Goal: Task Accomplishment & Management: Complete application form

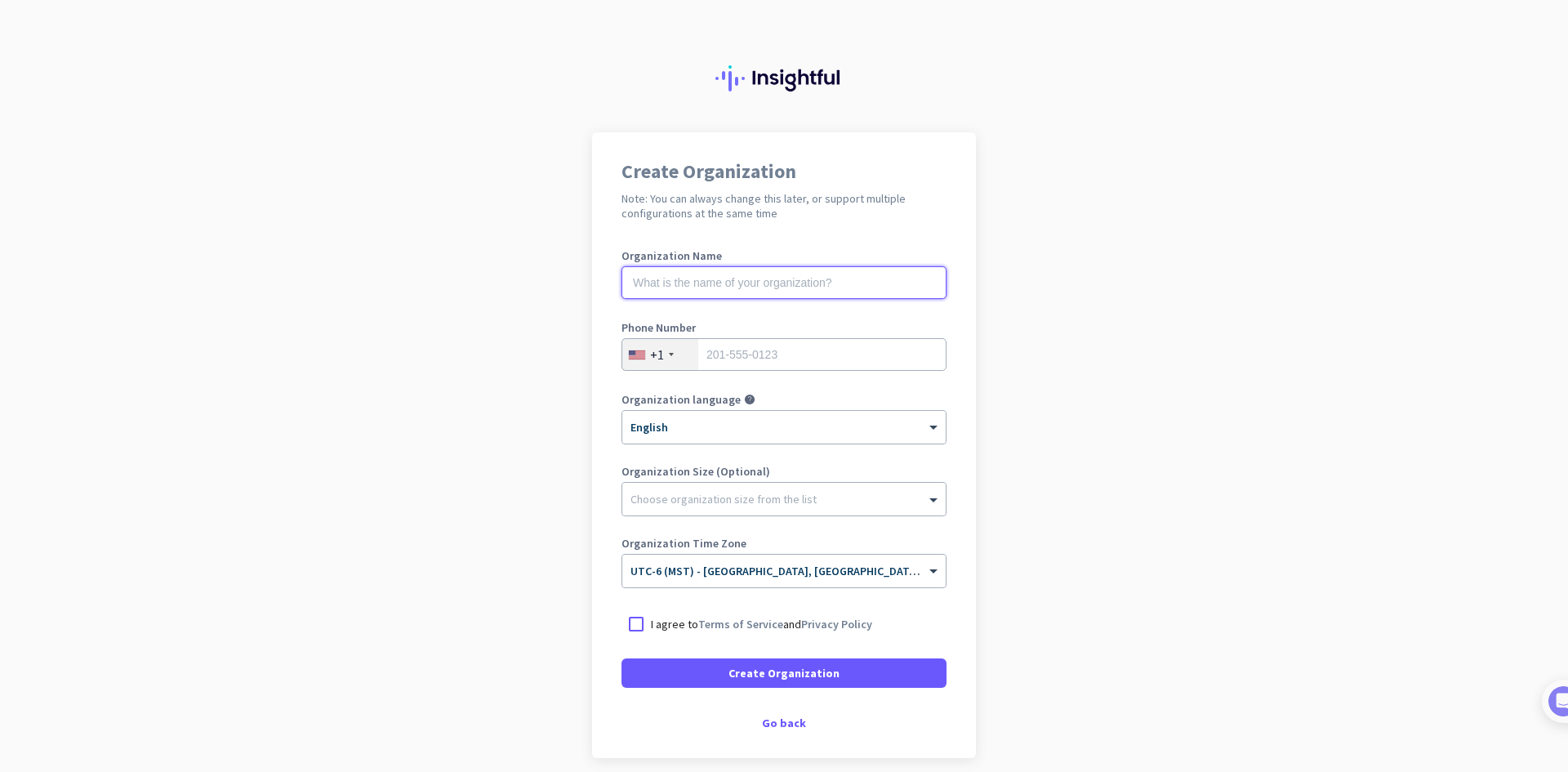
click at [787, 281] on input "text" at bounding box center [784, 282] width 325 height 32
type input "[PERSON_NAME] CPAs PLLC"
click at [763, 357] on input "tel" at bounding box center [784, 354] width 325 height 32
type input "4356686918"
click at [580, 322] on app-onboarding-organization "Create Organization Note: You can always change this later, or support multiple…" at bounding box center [784, 485] width 1568 height 707
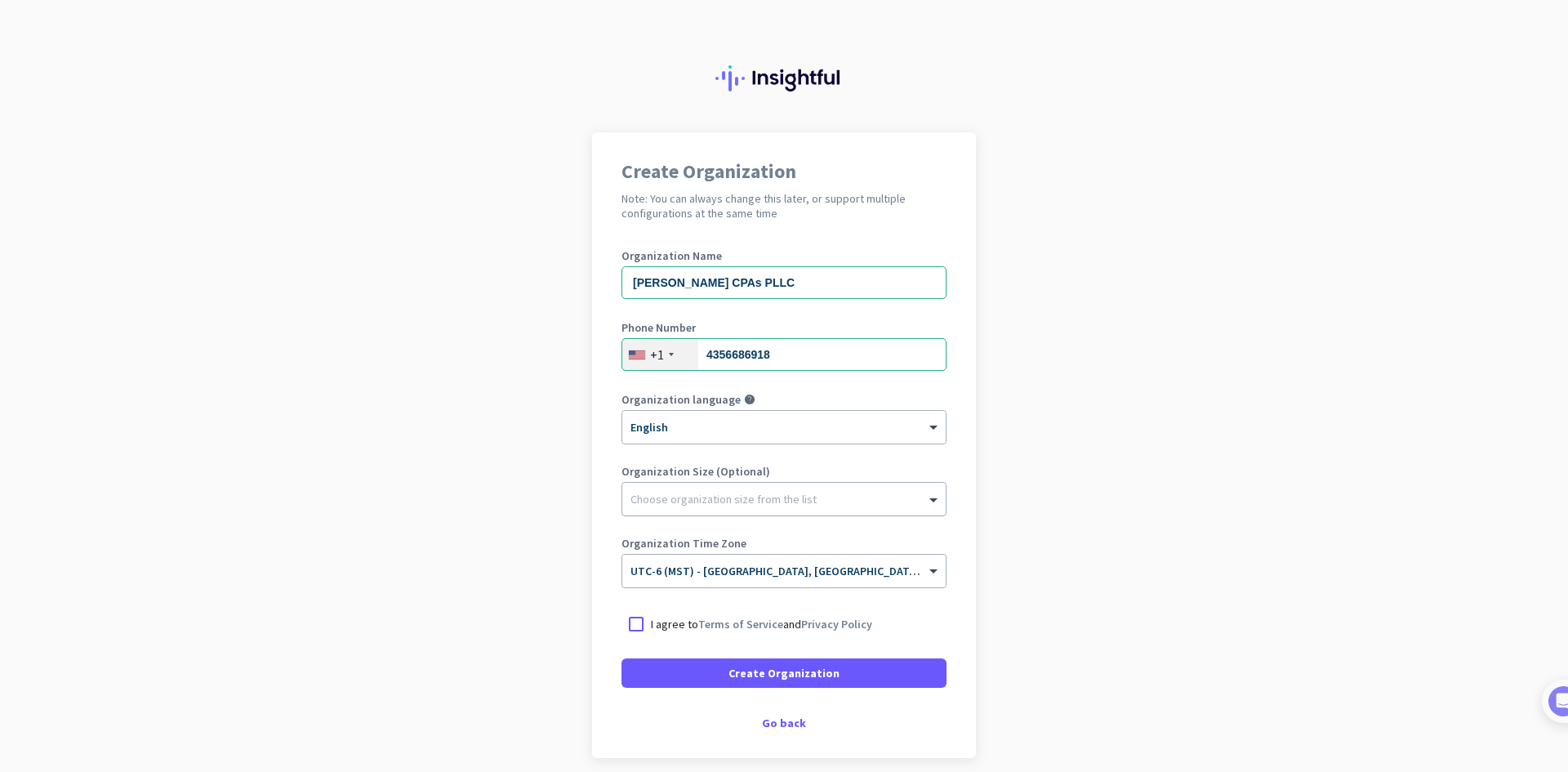
click at [646, 498] on div at bounding box center [784, 495] width 323 height 16
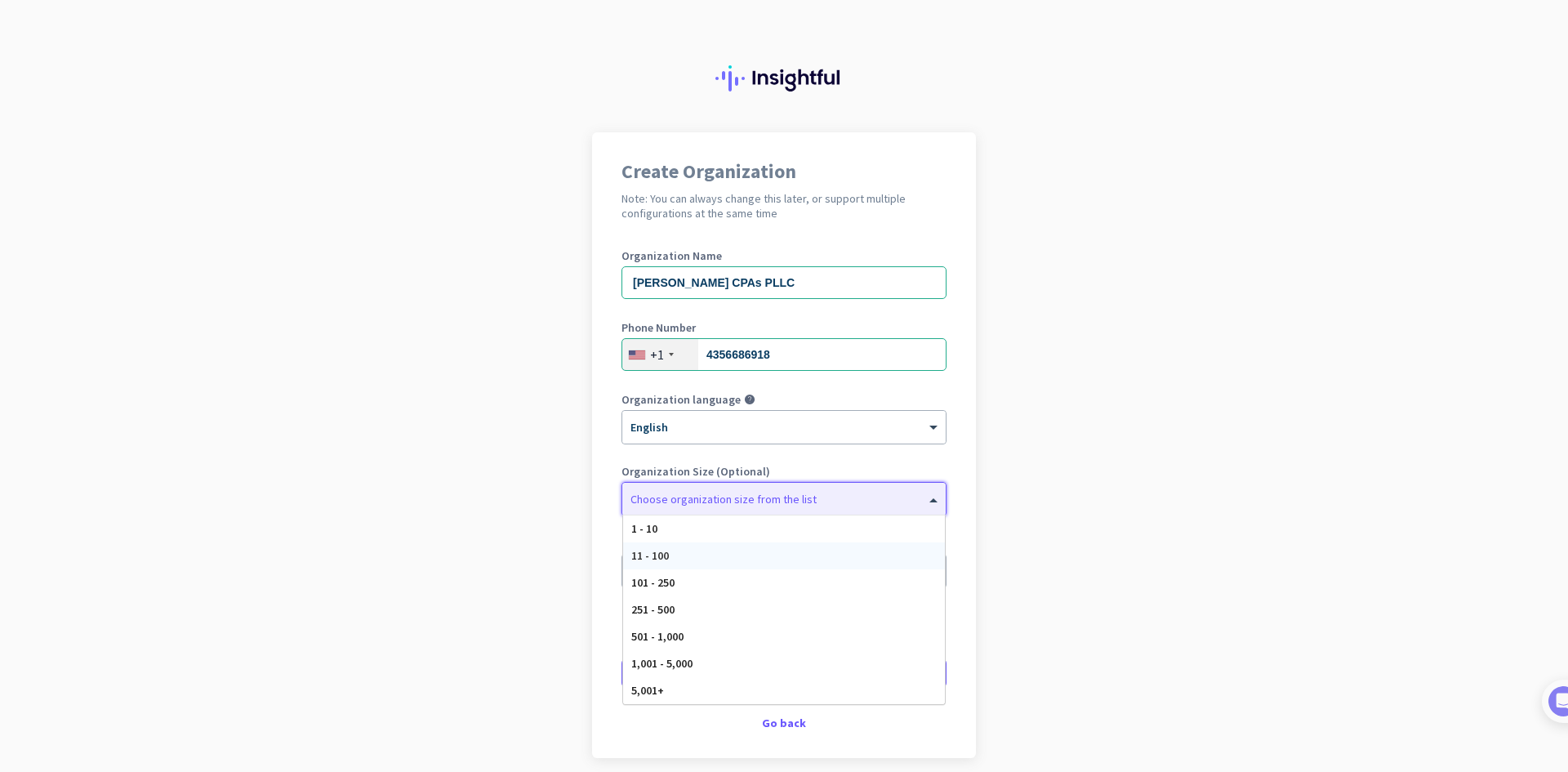
click at [653, 552] on span "11 - 100" at bounding box center [651, 555] width 38 height 14
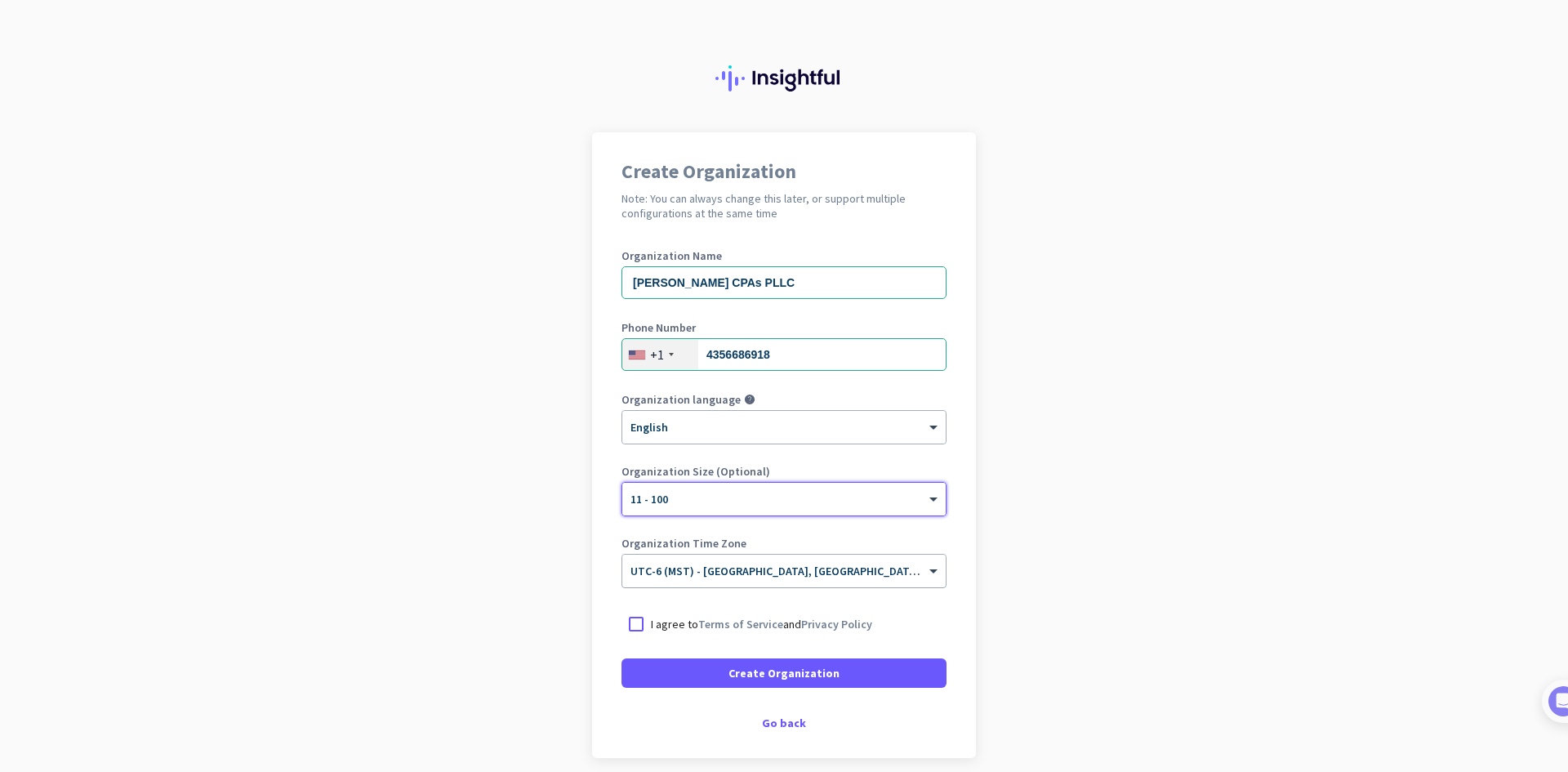
click at [688, 562] on input "text" at bounding box center [767, 566] width 274 height 13
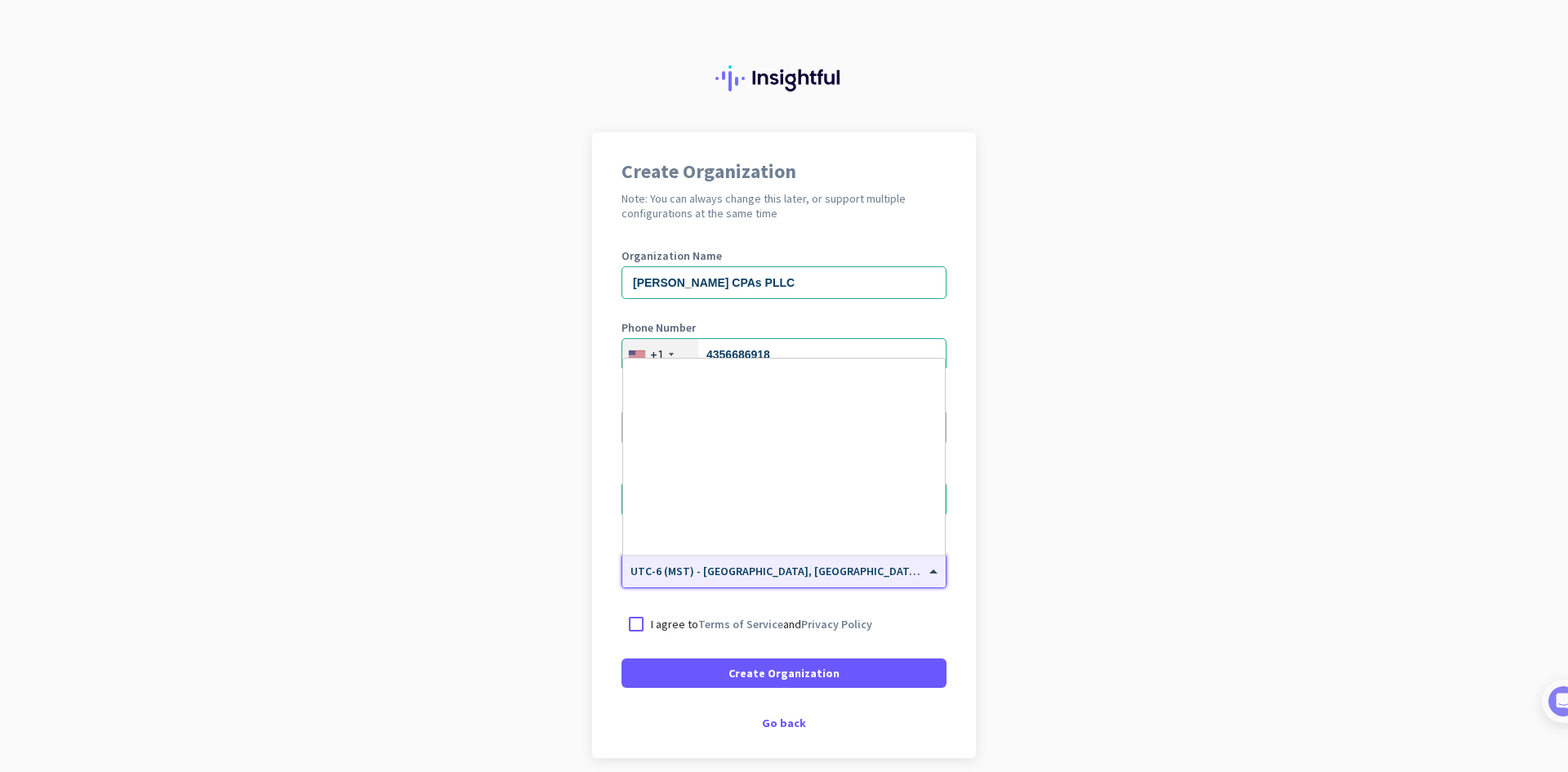
scroll to position [782, 0]
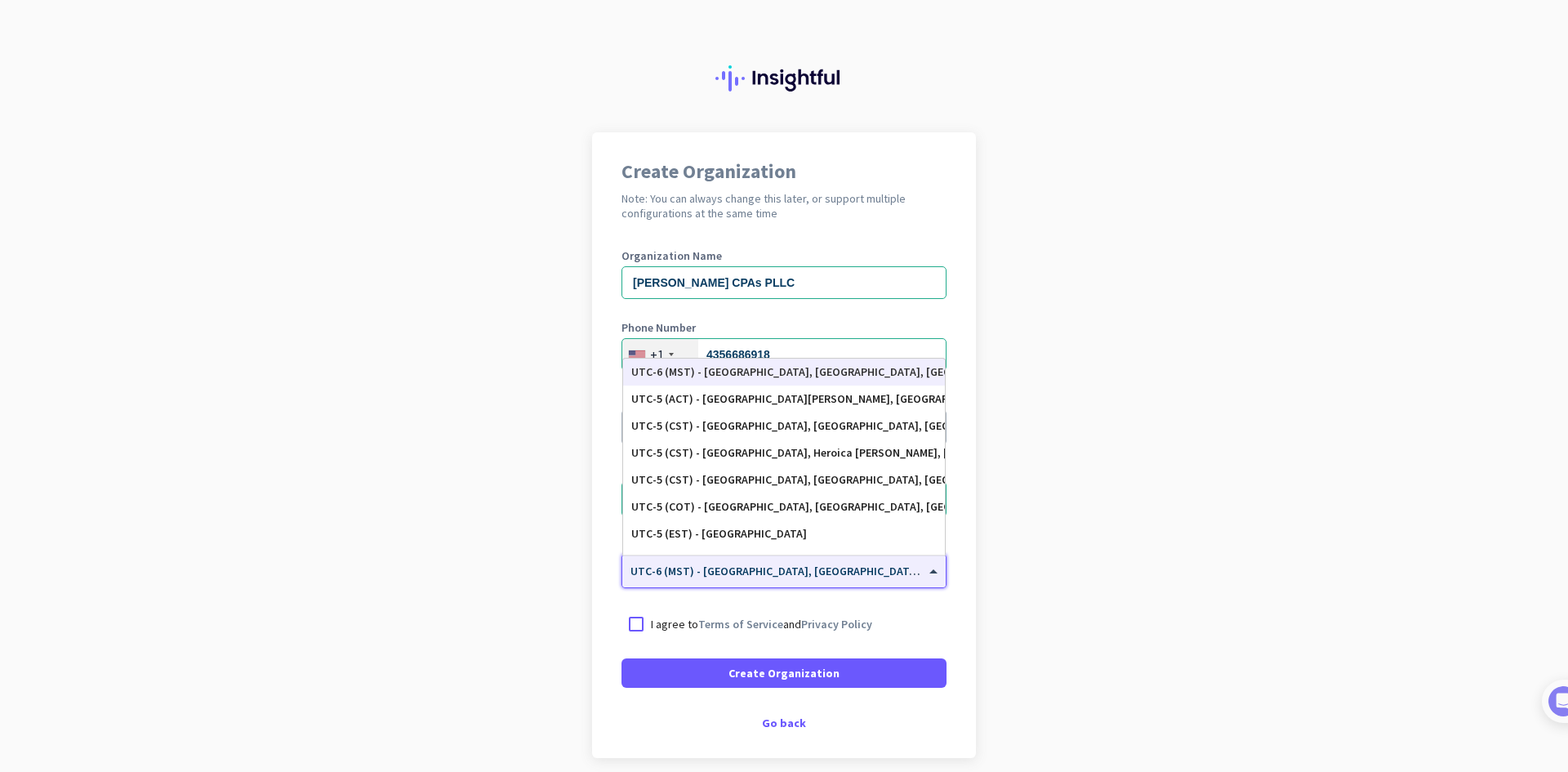
click at [937, 616] on label "I agree to Terms of Service and Privacy Policy" at bounding box center [798, 624] width 296 height 16
click at [0, 0] on input "I agree to Terms of Service and Privacy Policy" at bounding box center [0, 0] width 0 height 0
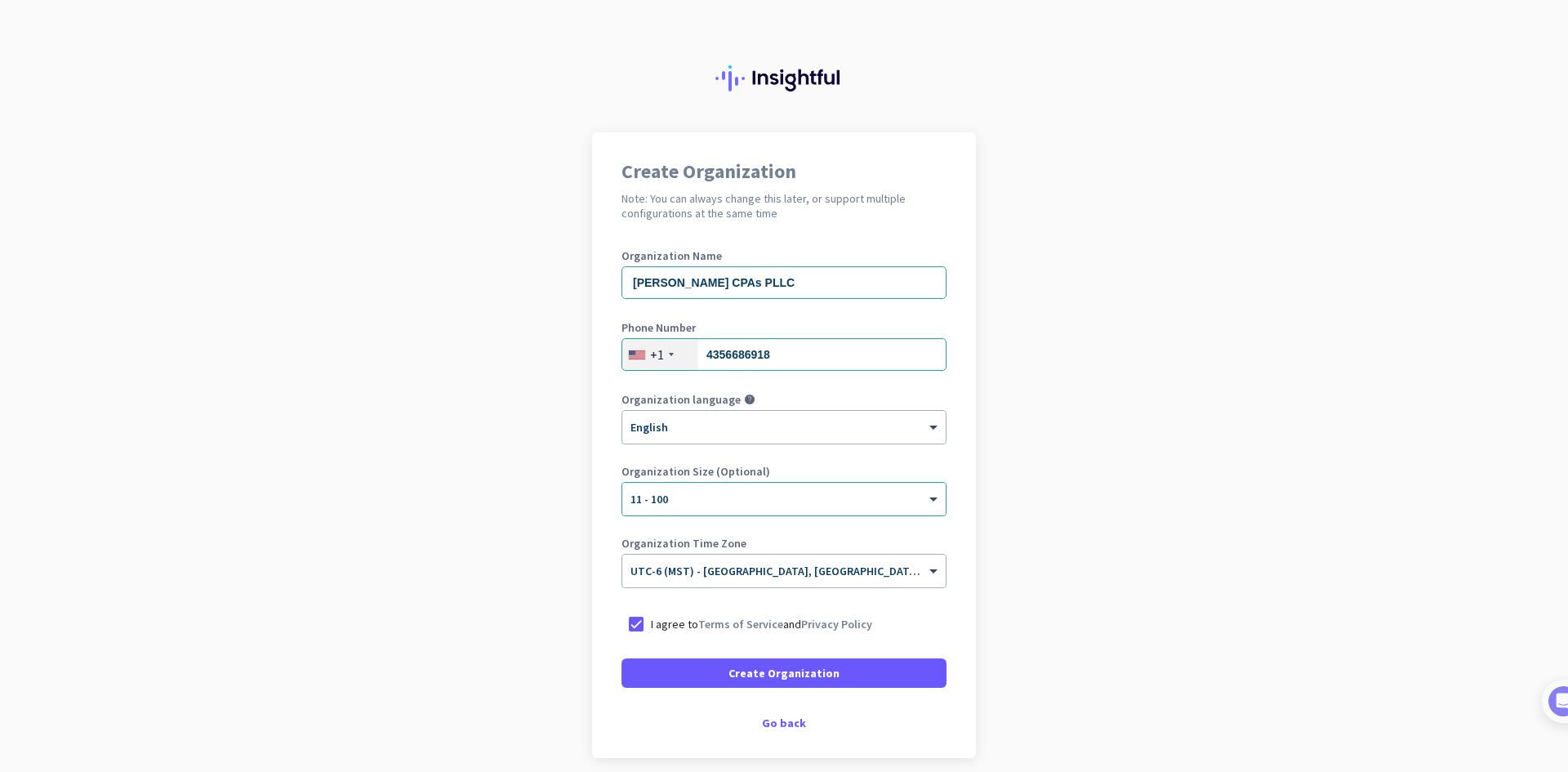
click at [848, 499] on div at bounding box center [784, 493] width 323 height 13
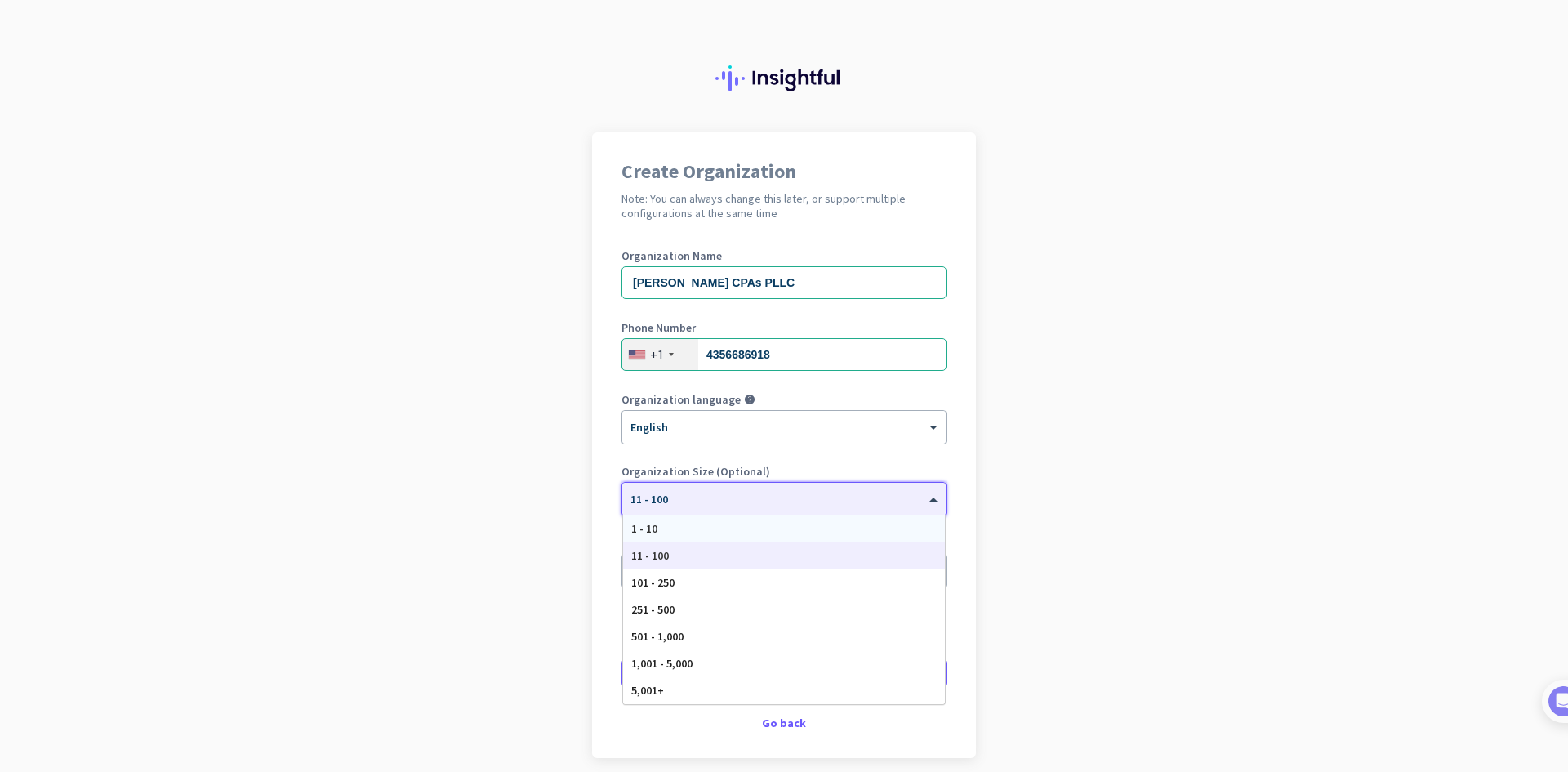
click at [507, 494] on app-onboarding-organization "Create Organization Note: You can always change this later, or support multiple…" at bounding box center [784, 485] width 1568 height 707
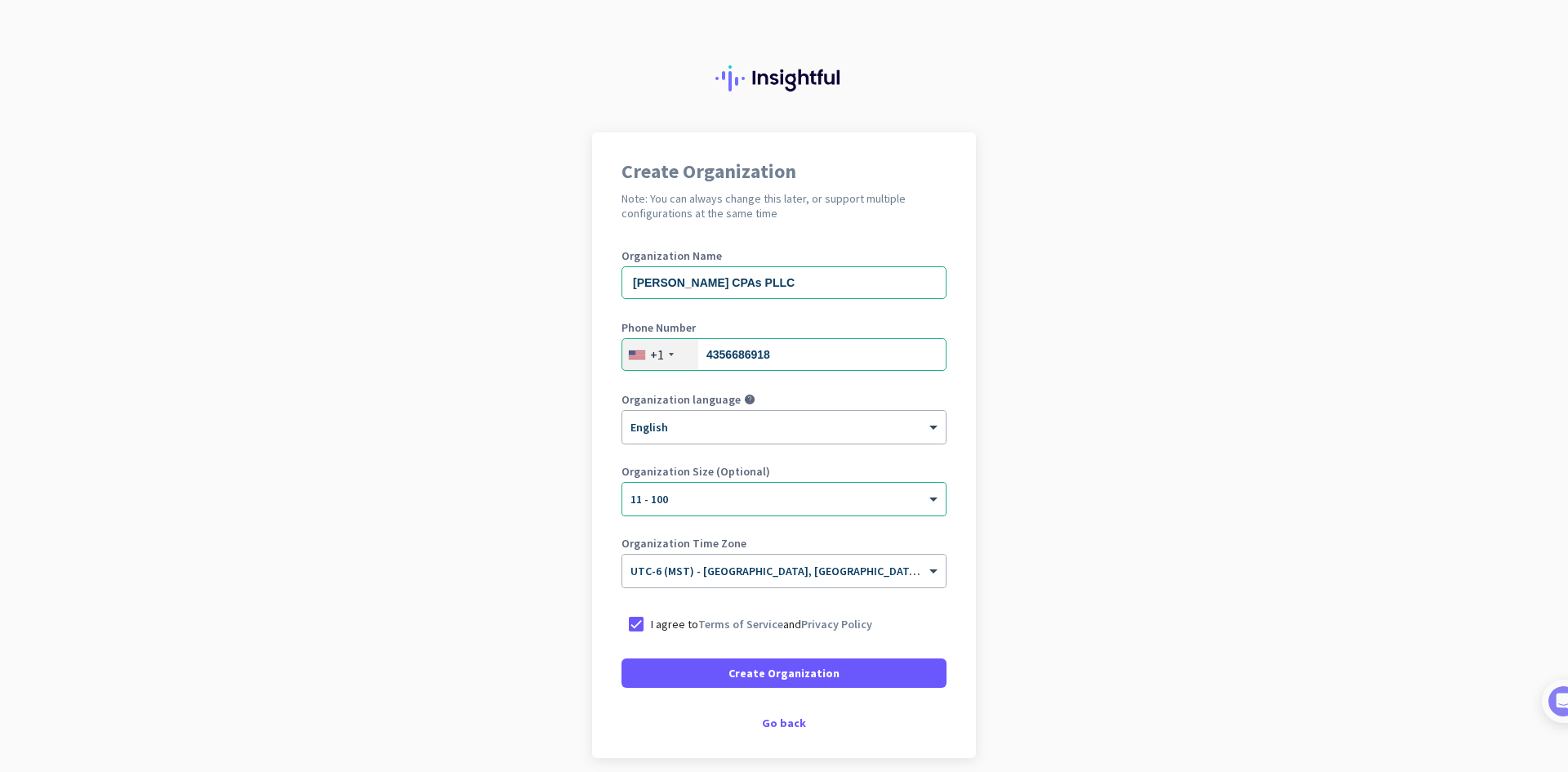
click at [668, 510] on div "× 11 - 100" at bounding box center [784, 499] width 323 height 32
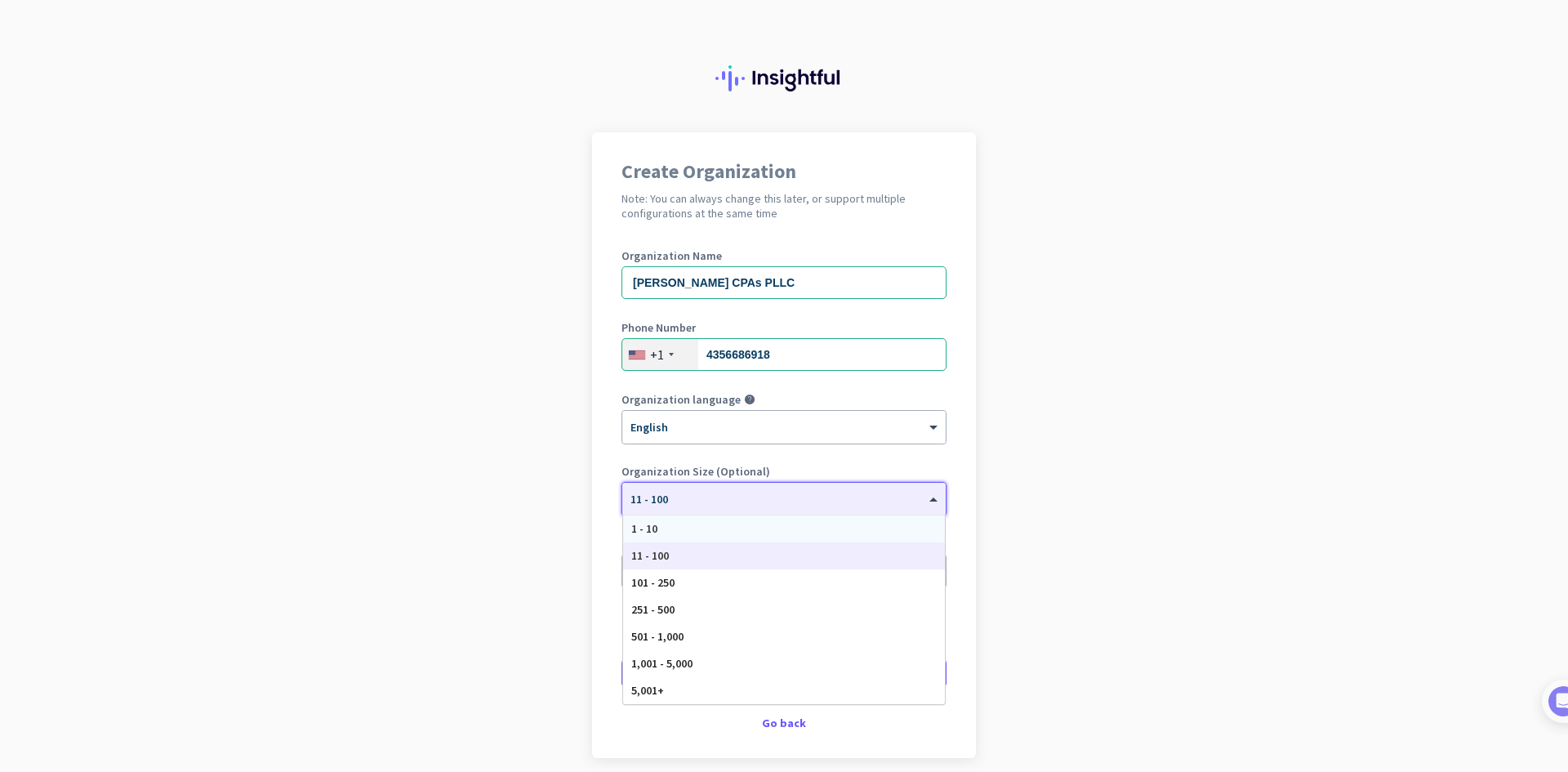
click at [580, 494] on app-onboarding-organization "Create Organization Note: You can always change this later, or support multiple…" at bounding box center [784, 485] width 1568 height 707
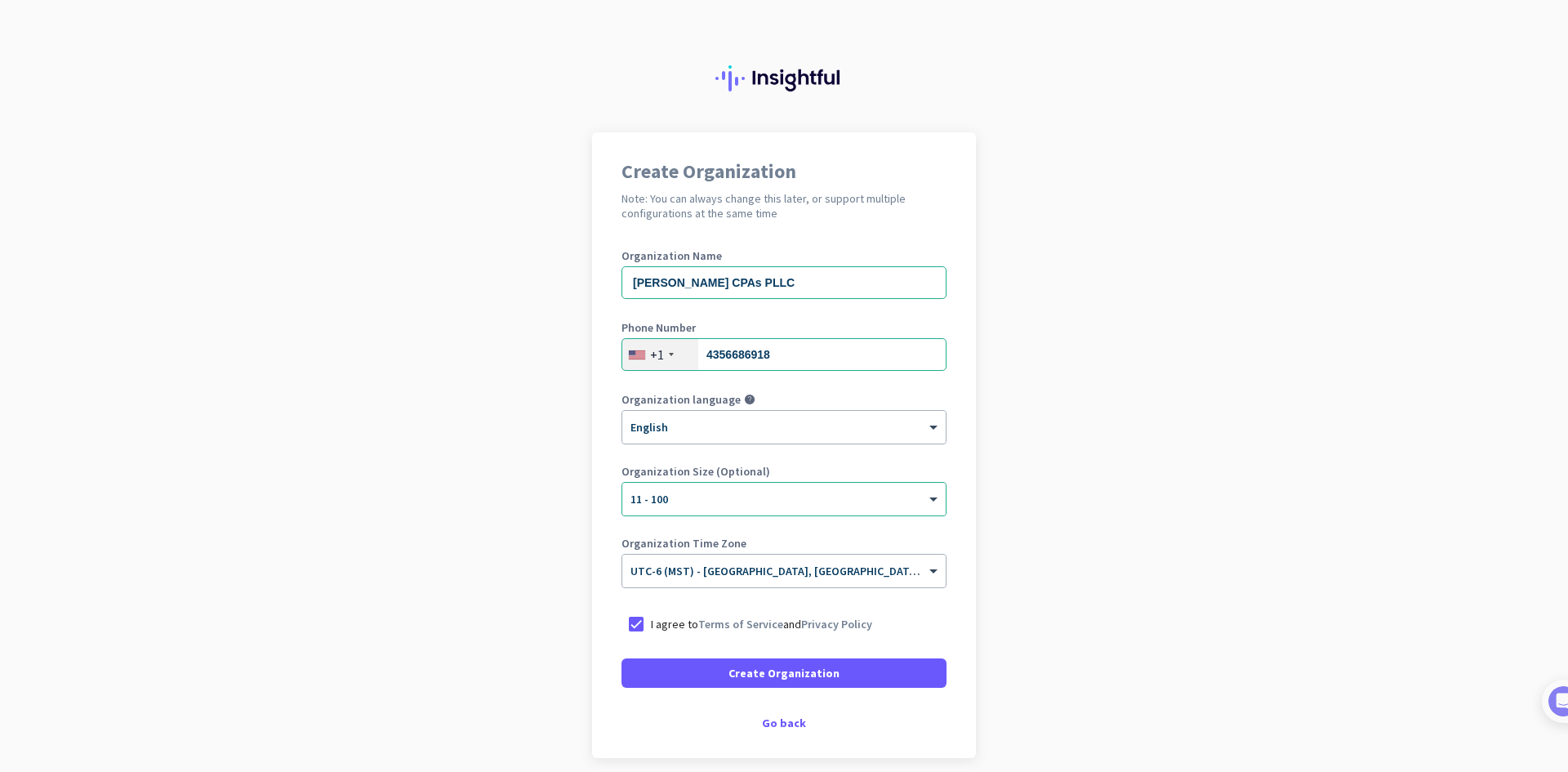
click at [1013, 511] on app-onboarding-organization "Create Organization Note: You can always change this later, or support multiple…" at bounding box center [784, 485] width 1568 height 707
drag, startPoint x: 984, startPoint y: 498, endPoint x: 961, endPoint y: 498, distance: 23.0
click at [978, 498] on app-onboarding-organization "Create Organization Note: You can always change this later, or support multiple…" at bounding box center [784, 485] width 1568 height 707
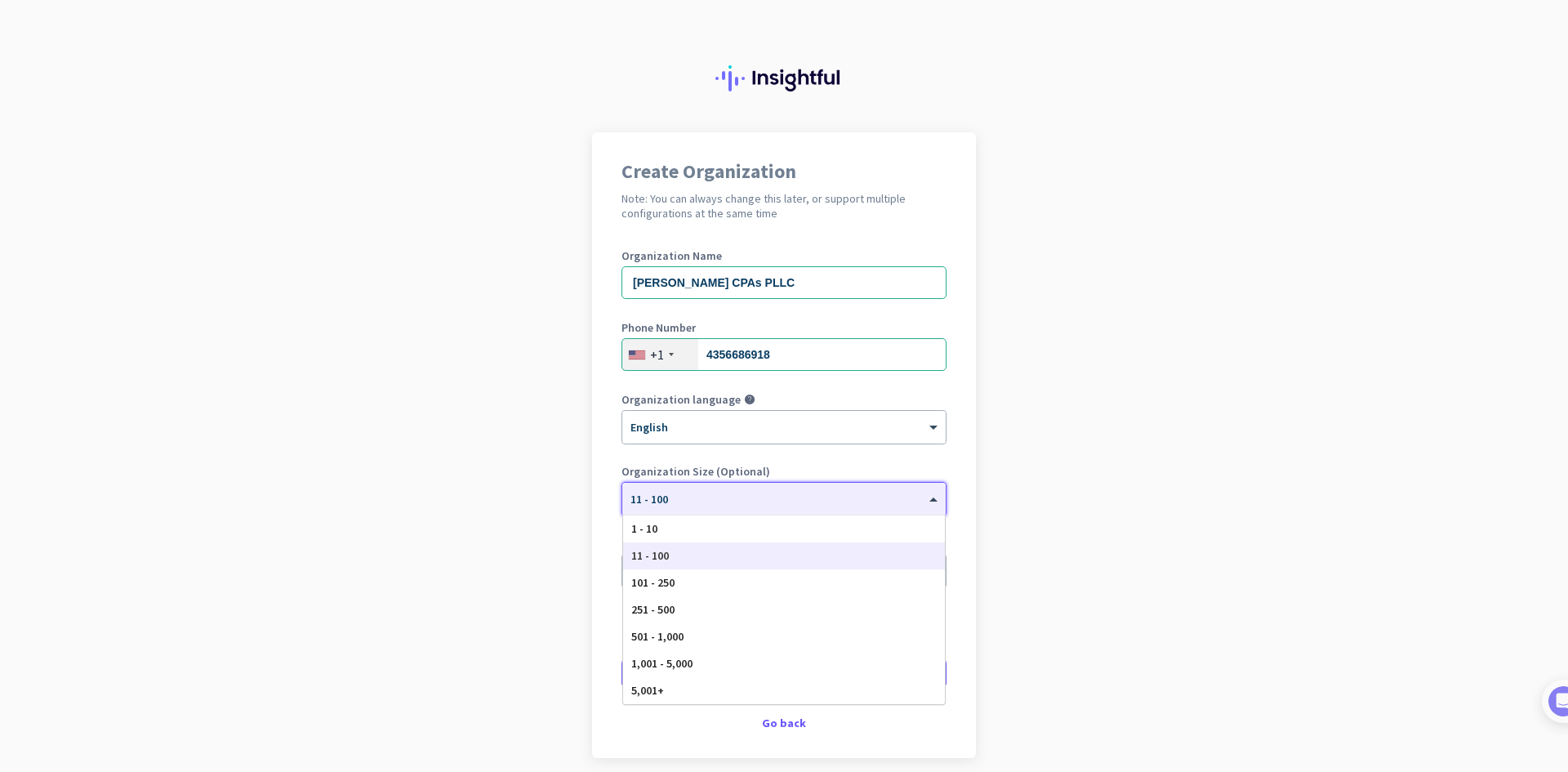
click at [934, 495] on span at bounding box center [935, 499] width 21 height 13
click at [686, 520] on div "1 - 10" at bounding box center [784, 529] width 322 height 27
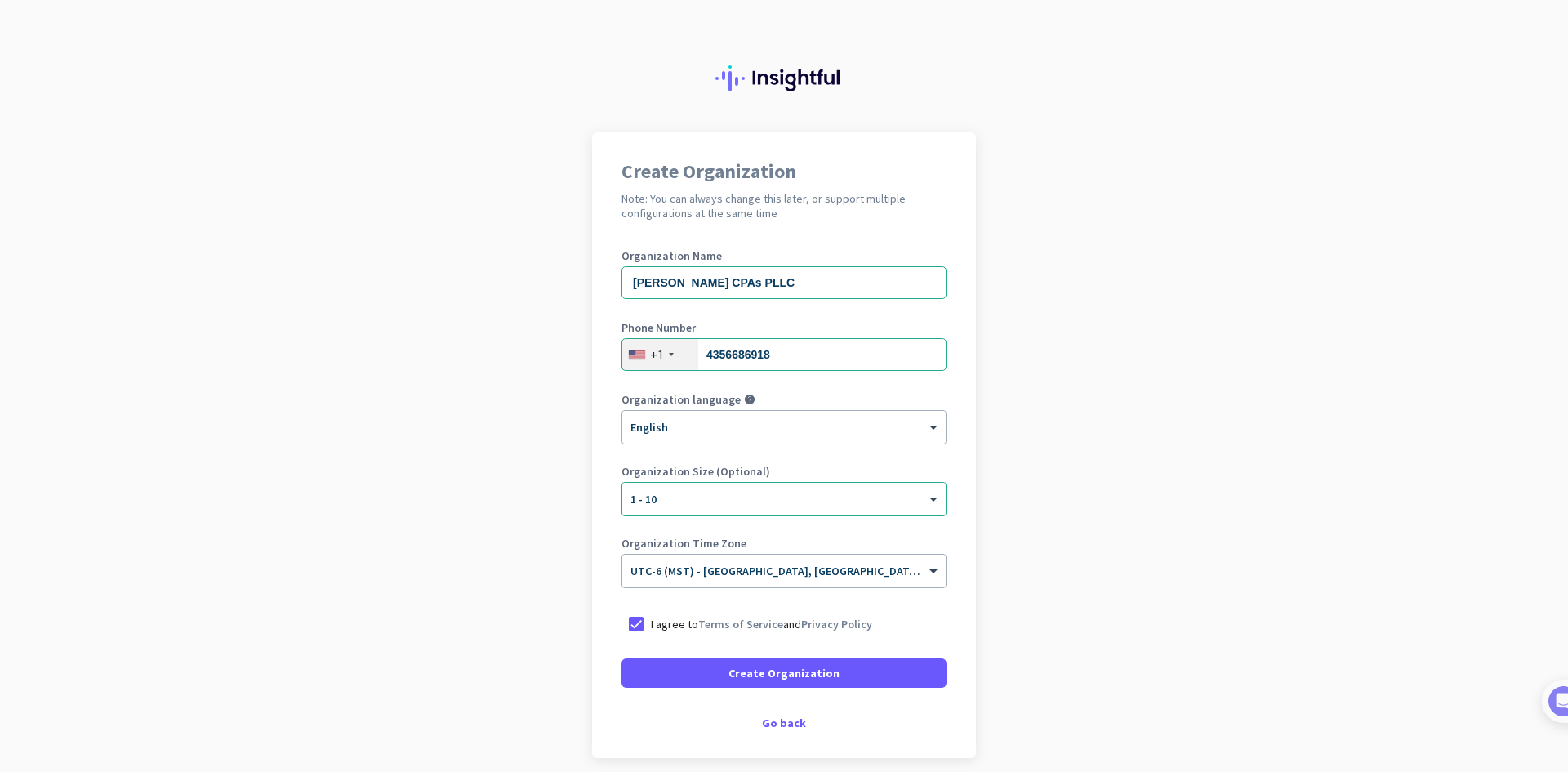
click at [540, 478] on app-onboarding-organization "Create Organization Note: You can always change this later, or support multiple…" at bounding box center [784, 485] width 1568 height 707
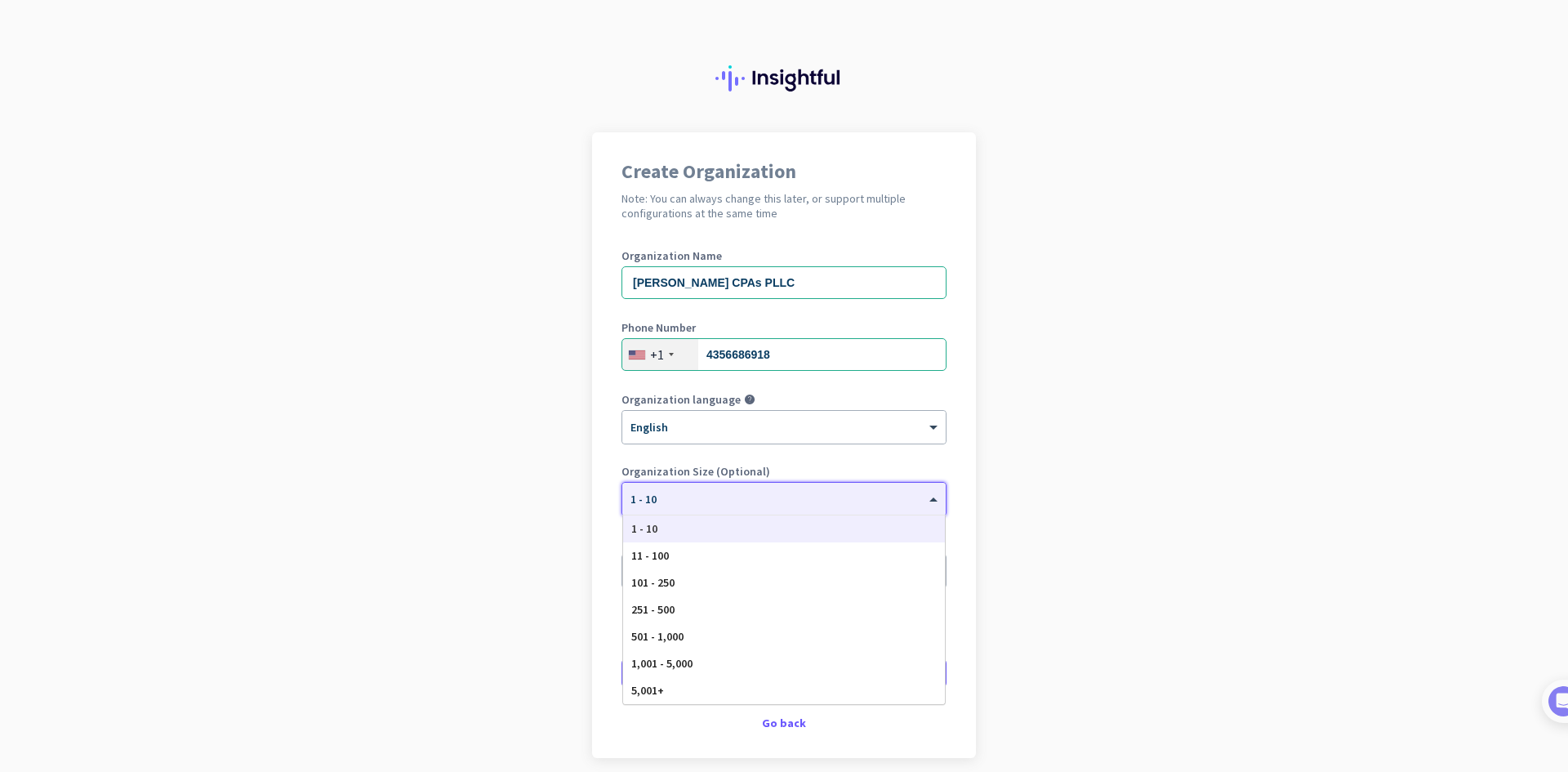
click at [624, 499] on div at bounding box center [784, 493] width 323 height 13
click at [641, 553] on span "11 - 100" at bounding box center [651, 555] width 38 height 14
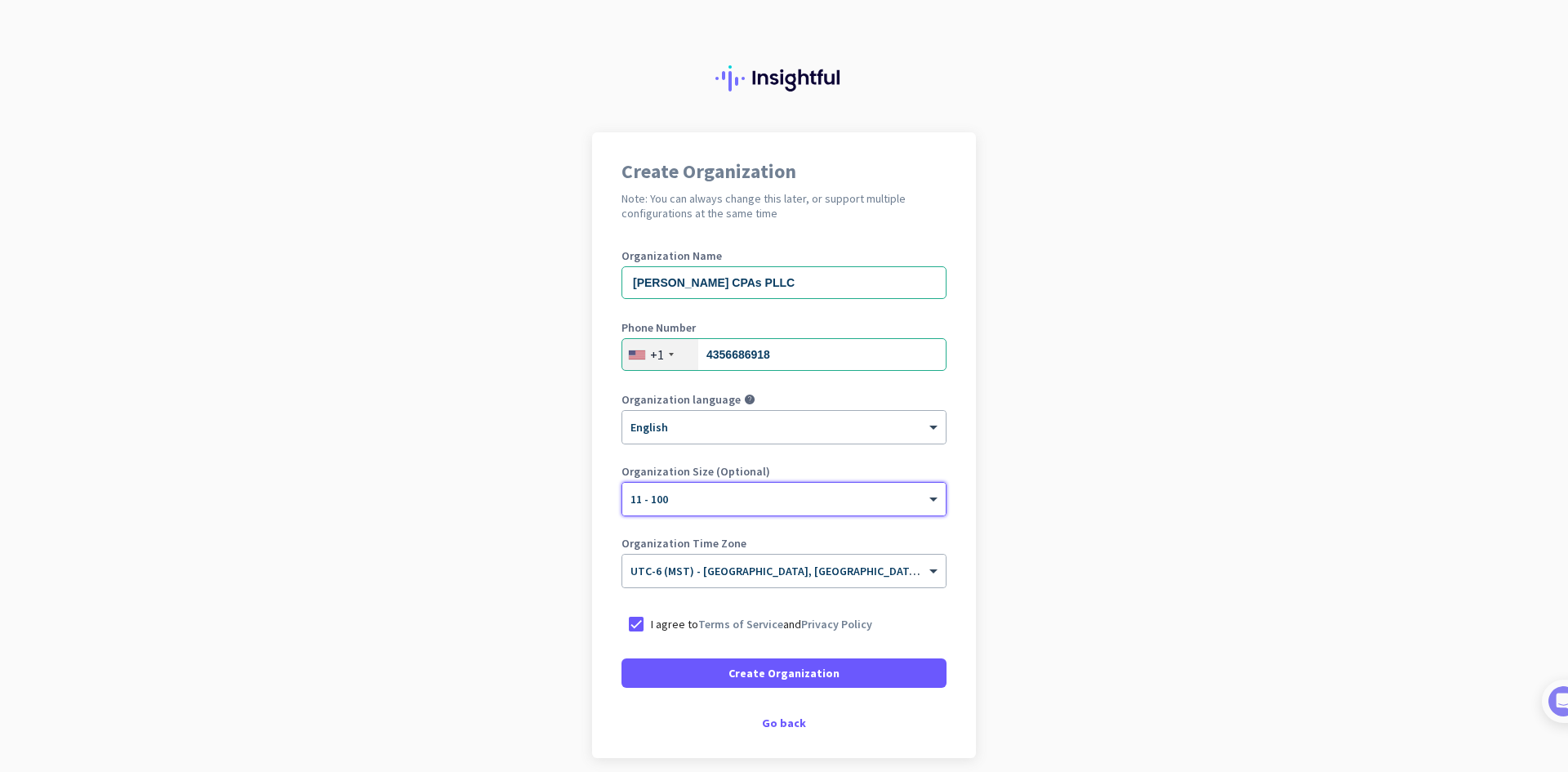
click at [605, 457] on div "Create Organization Note: You can always change this later, or support multiple…" at bounding box center [784, 445] width 384 height 626
click at [753, 669] on span "Create Organization" at bounding box center [784, 673] width 111 height 16
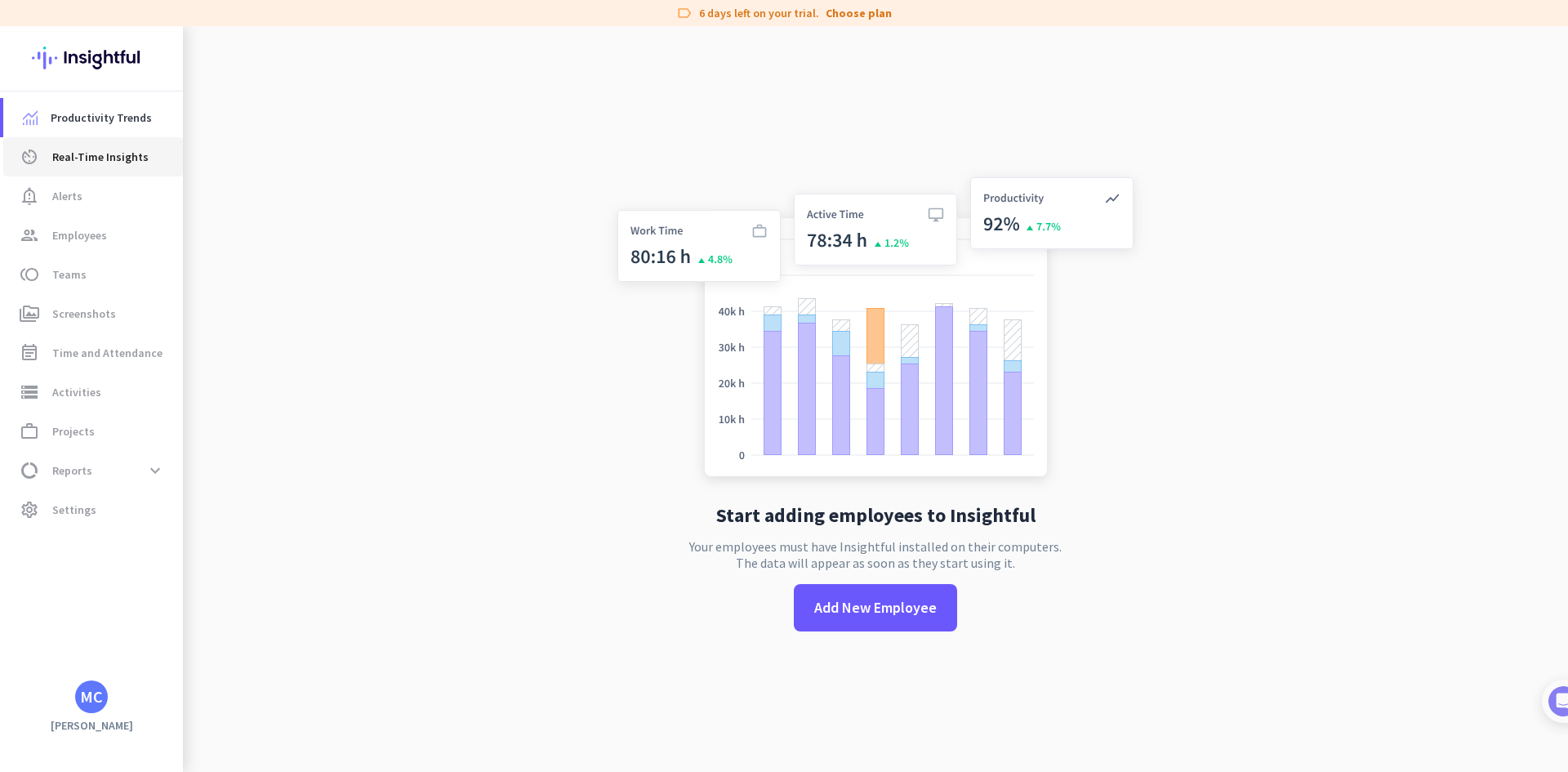
click at [79, 155] on span "Real-Time Insights" at bounding box center [100, 157] width 96 height 20
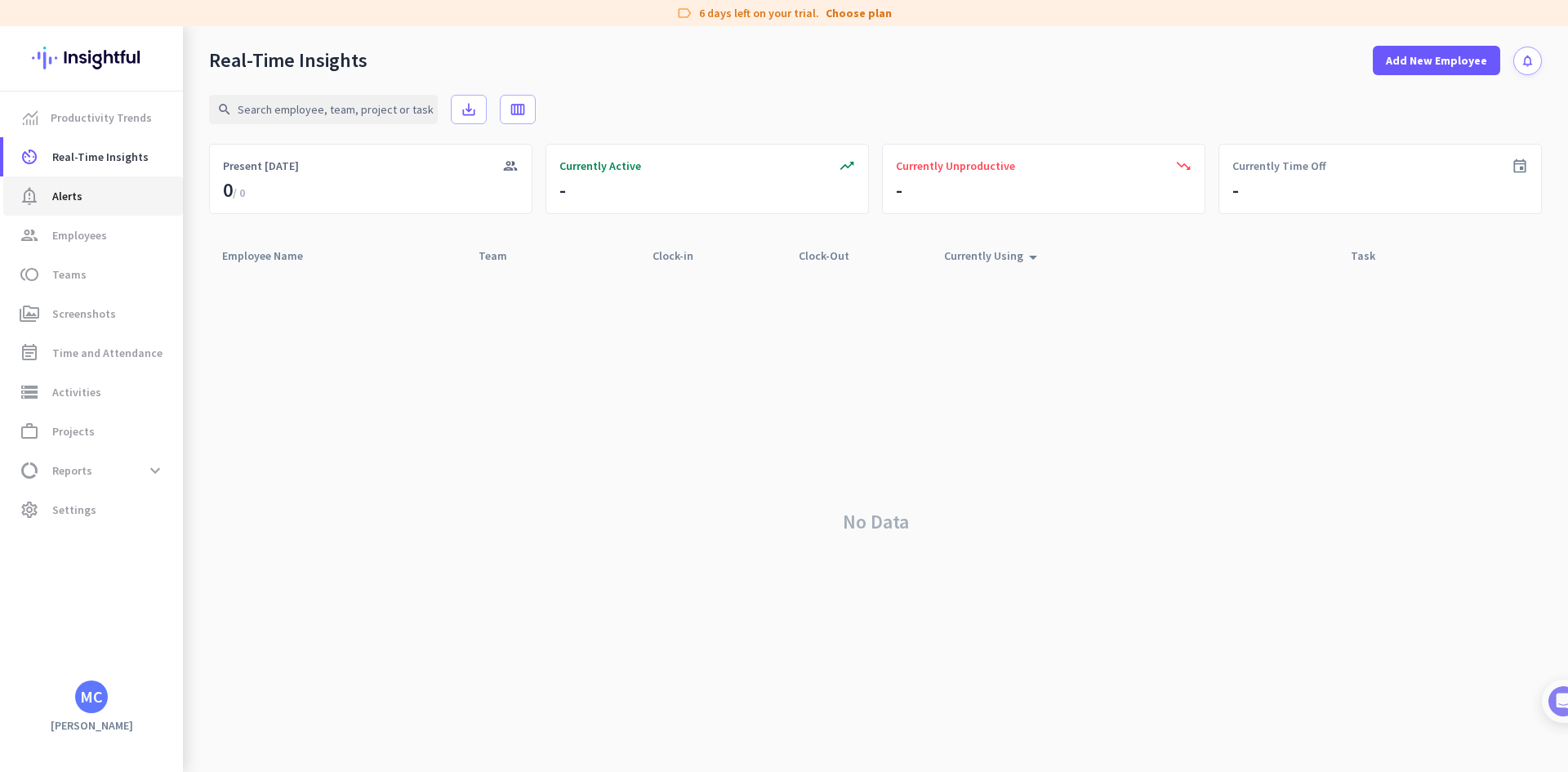
click at [81, 196] on span "notification_important Alerts" at bounding box center [93, 196] width 154 height 20
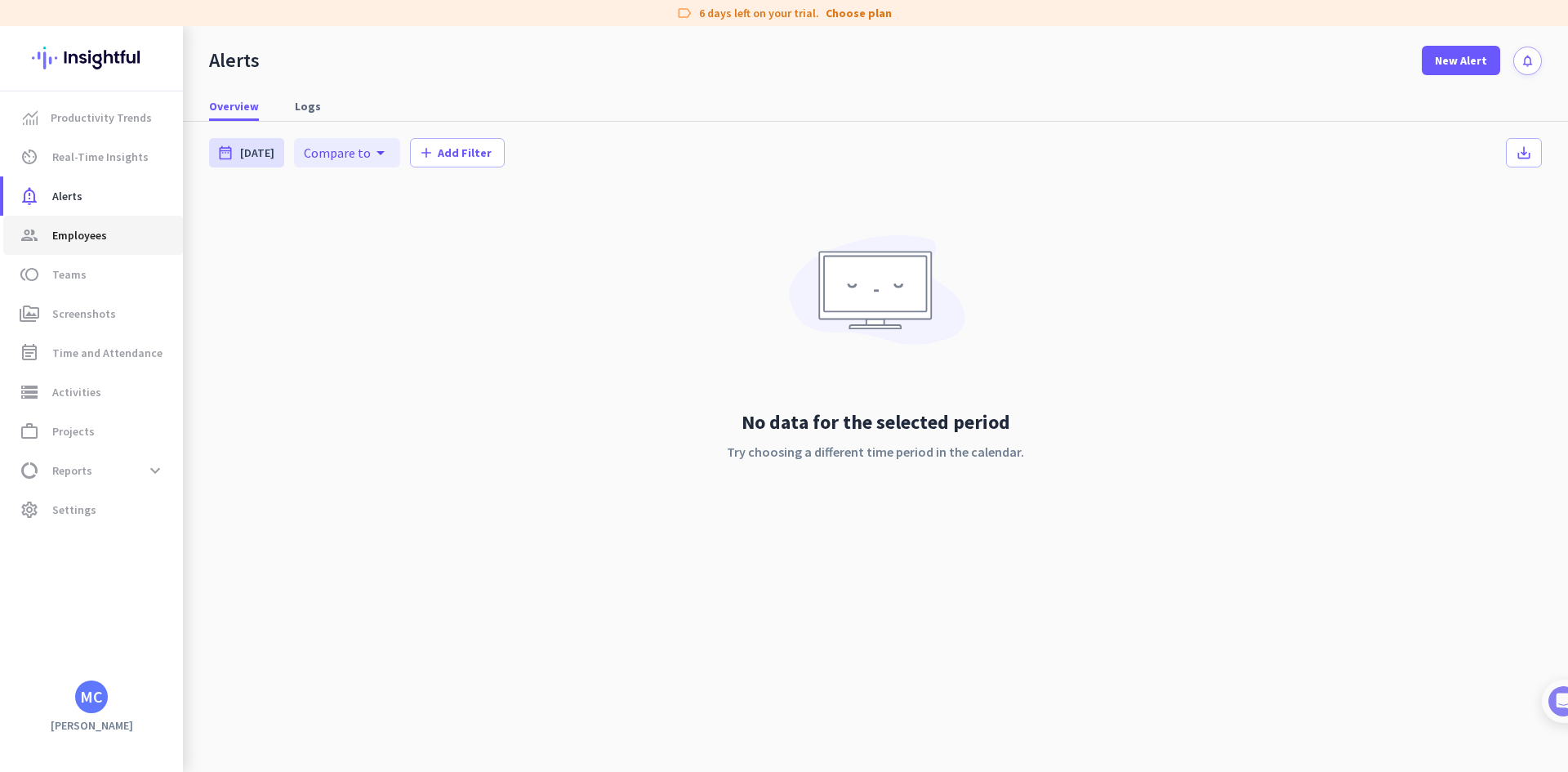
click at [78, 240] on span "Employees" at bounding box center [79, 235] width 55 height 20
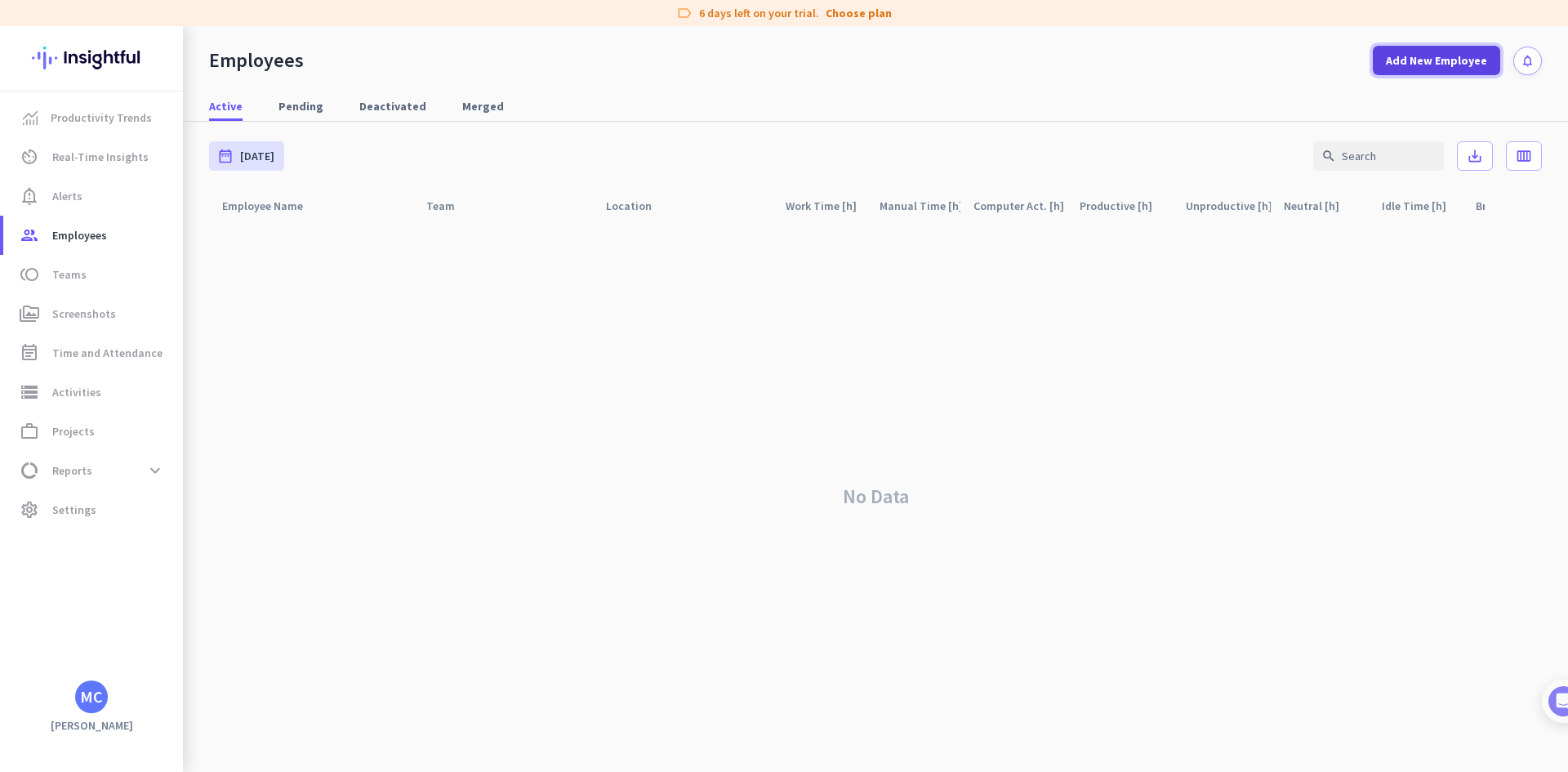
click at [1436, 61] on span "Add New Employee" at bounding box center [1436, 60] width 102 height 16
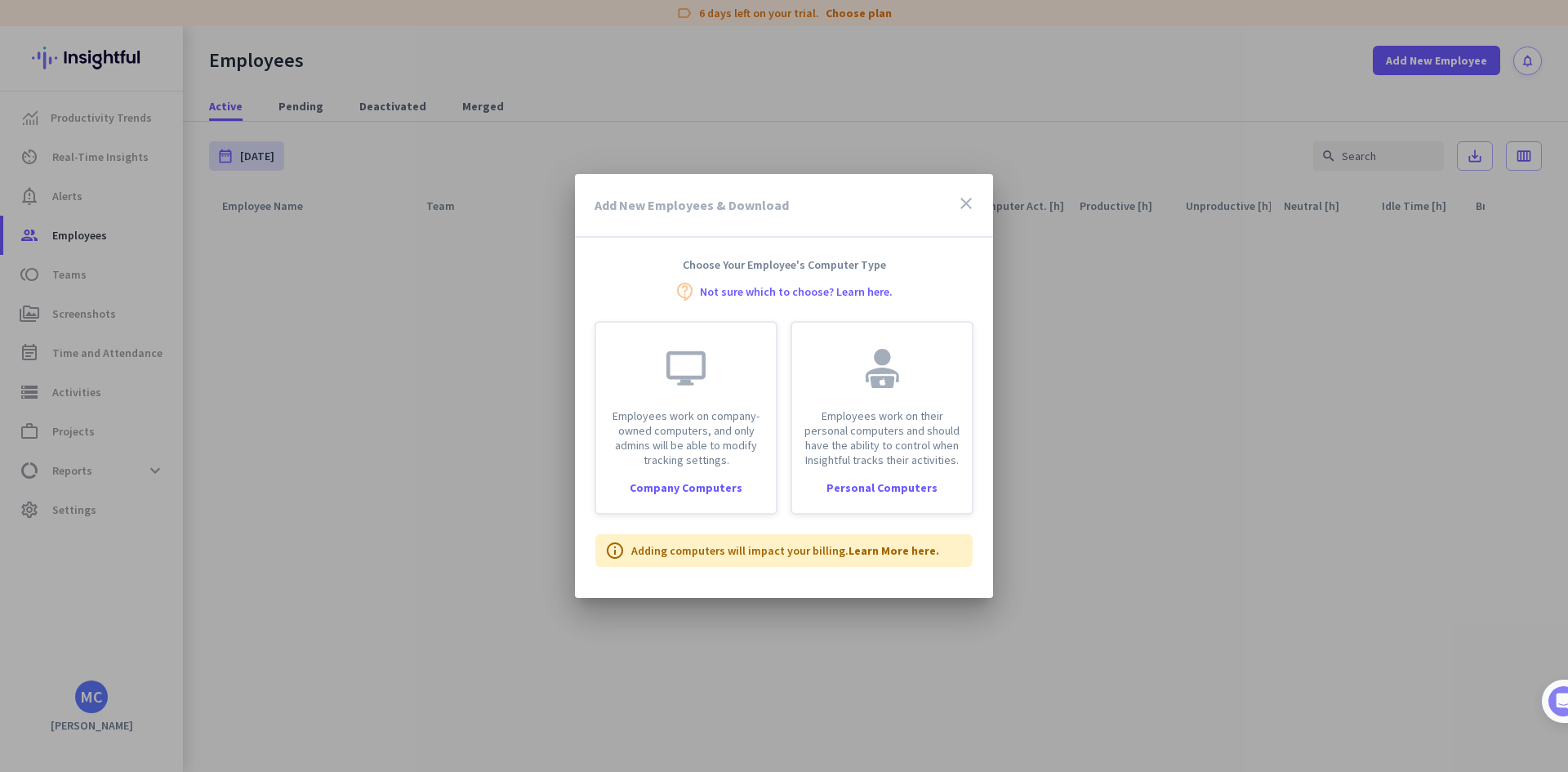
click at [971, 202] on icon "close" at bounding box center [966, 203] width 20 height 20
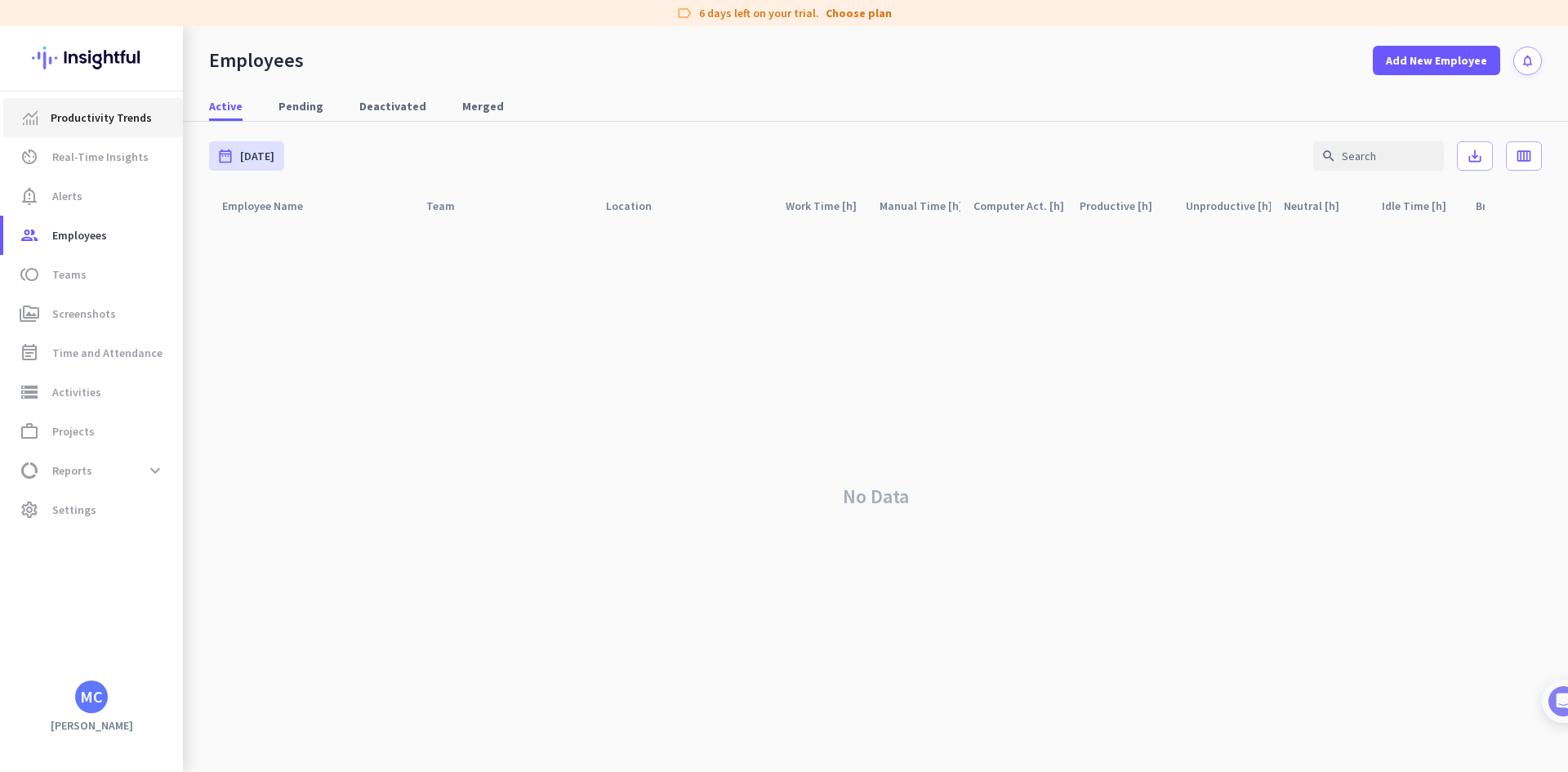
click at [49, 115] on span "Productivity Trends" at bounding box center [93, 118] width 154 height 20
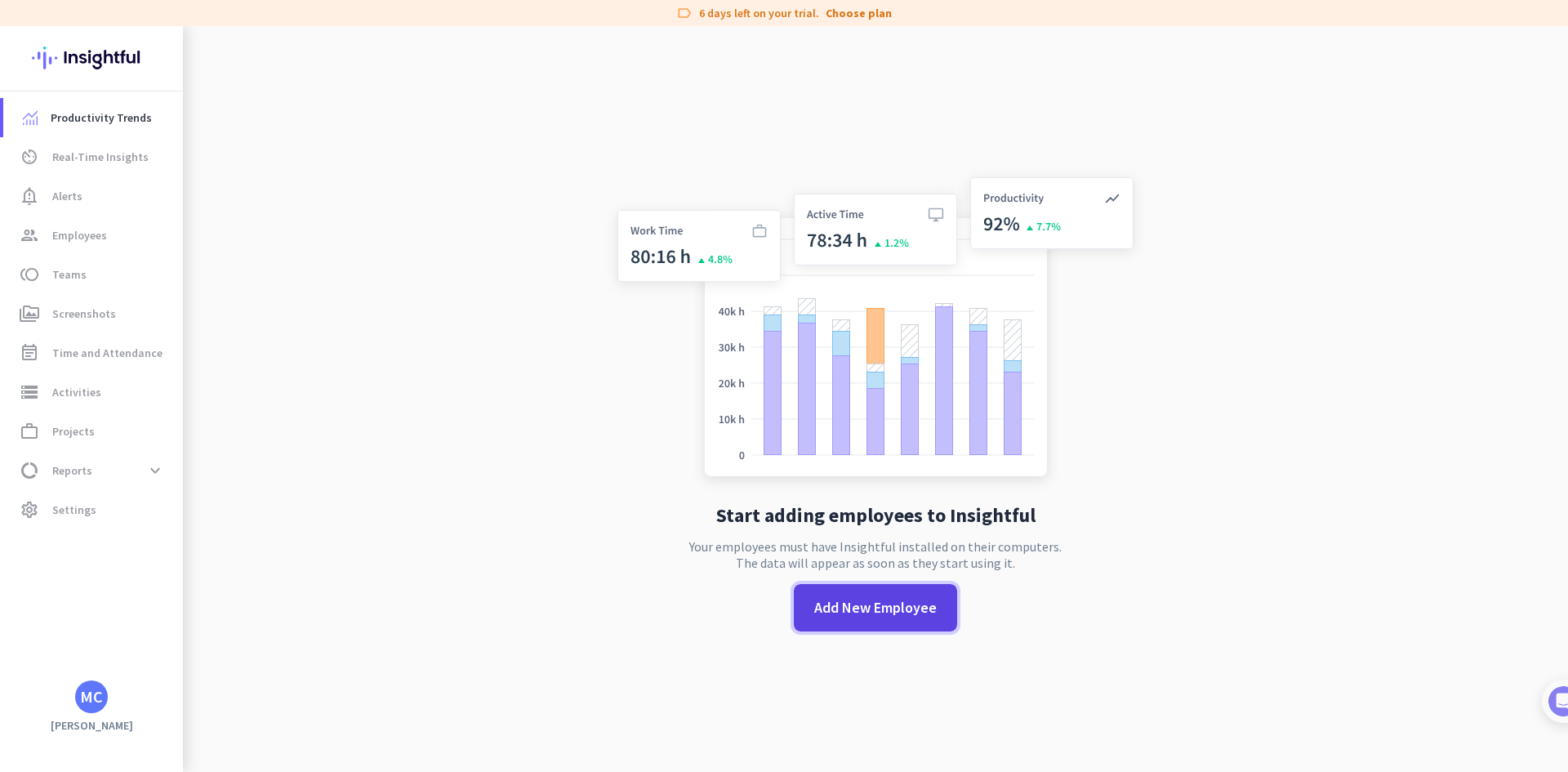
click at [853, 603] on span "Add New Employee" at bounding box center [875, 608] width 122 height 22
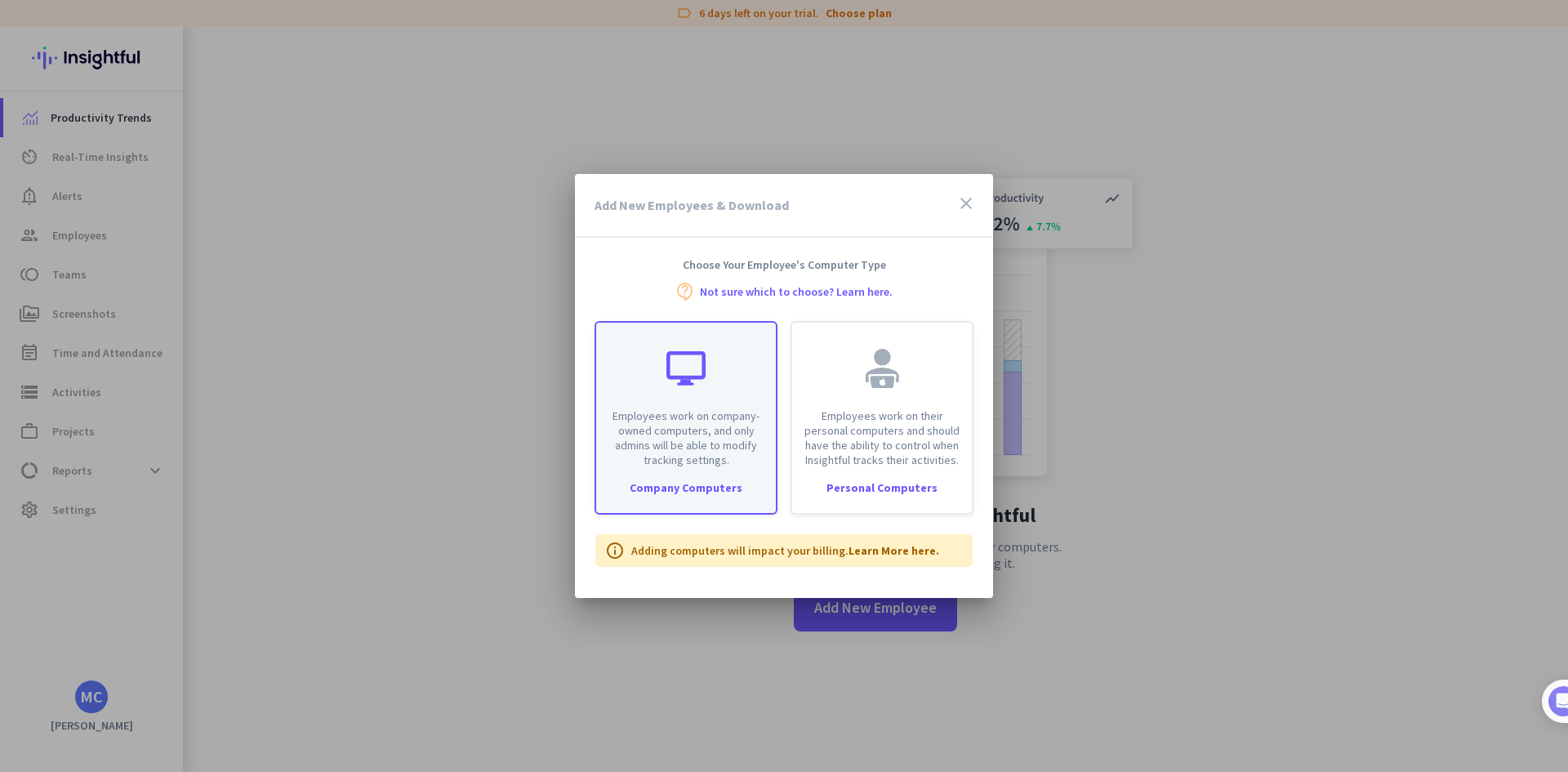
click at [745, 467] on div "Employees work on company-owned computers, and only admins will be able to modi…" at bounding box center [687, 417] width 183 height 193
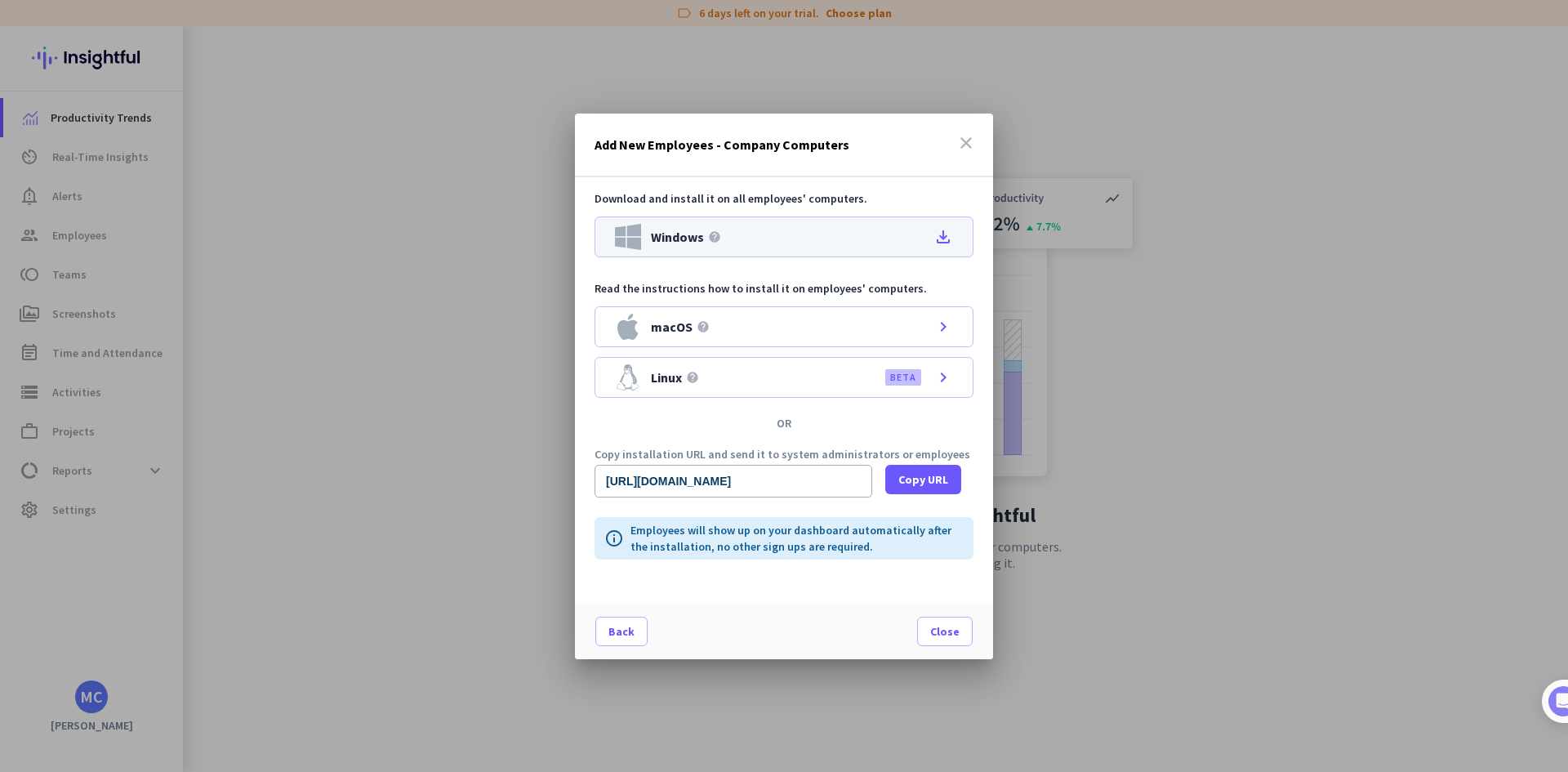
click at [669, 230] on span "Windows" at bounding box center [677, 236] width 53 height 13
click at [941, 635] on span "Close" at bounding box center [944, 631] width 30 height 16
